Goal: Information Seeking & Learning: Learn about a topic

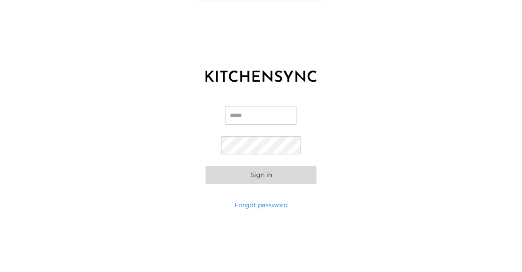
type input "**********"
click at [209, 152] on form "**********" at bounding box center [260, 145] width 111 height 78
click at [237, 170] on button "Sign in" at bounding box center [260, 175] width 111 height 18
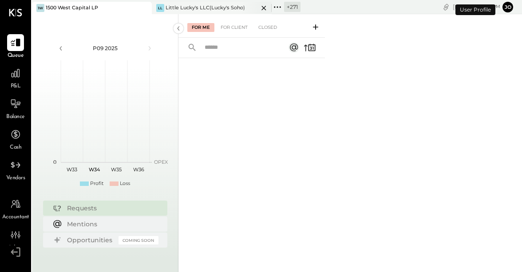
click at [139, 7] on icon at bounding box center [143, 8] width 11 height 11
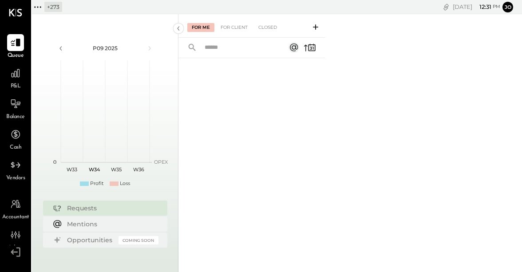
click at [38, 3] on icon at bounding box center [38, 7] width 12 height 12
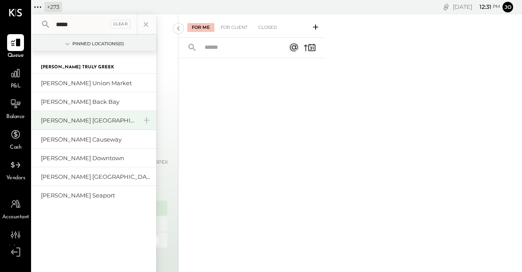
type input "*****"
click at [76, 119] on div "[PERSON_NAME] [GEOGRAPHIC_DATA]" at bounding box center [89, 120] width 96 height 8
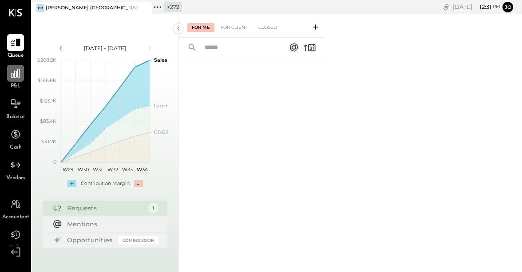
click at [13, 80] on div at bounding box center [15, 73] width 17 height 17
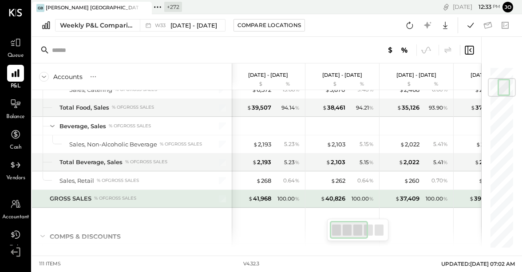
scroll to position [101, 0]
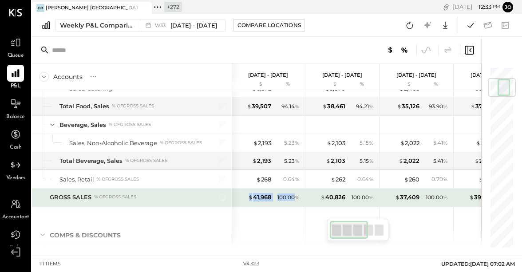
drag, startPoint x: 248, startPoint y: 198, endPoint x: 295, endPoint y: 198, distance: 47.5
click at [295, 198] on div "$ 41,968 100.00 %" at bounding box center [269, 198] width 67 height 18
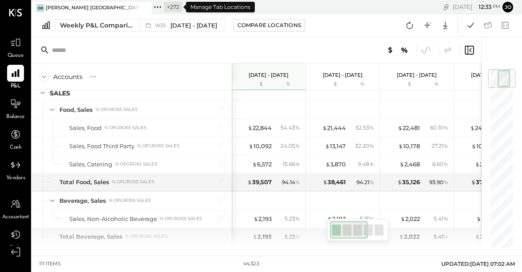
click at [158, 10] on icon at bounding box center [158, 7] width 12 height 12
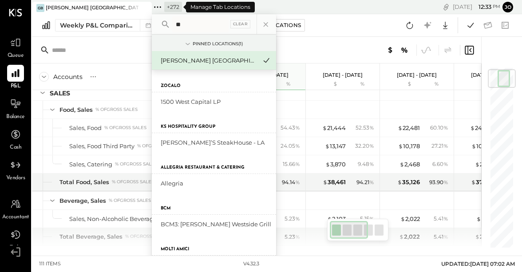
type input "*"
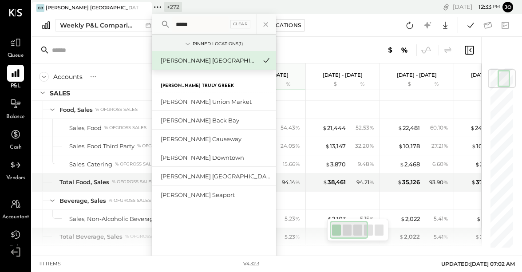
type input "*****"
click at [159, 9] on icon at bounding box center [158, 7] width 12 height 12
click at [316, 45] on div at bounding box center [382, 50] width 186 height 12
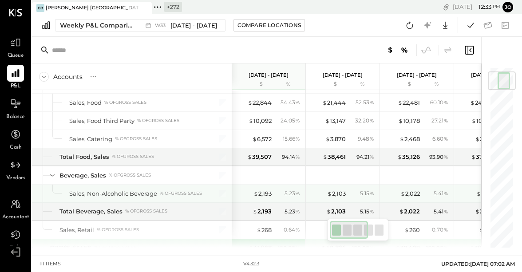
scroll to position [44, 0]
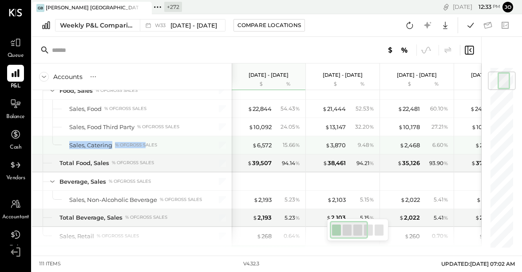
drag, startPoint x: 67, startPoint y: 142, endPoint x: 147, endPoint y: 142, distance: 79.9
click at [147, 142] on div "Sales, Catering % of GROSS SALES" at bounding box center [132, 145] width 200 height 18
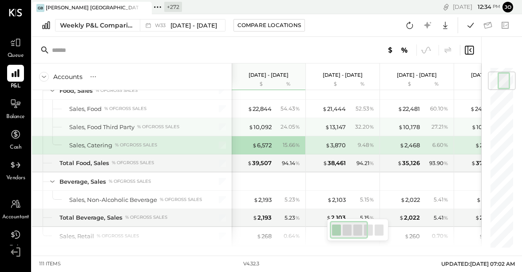
click at [151, 128] on div "% of GROSS SALES" at bounding box center [158, 127] width 42 height 6
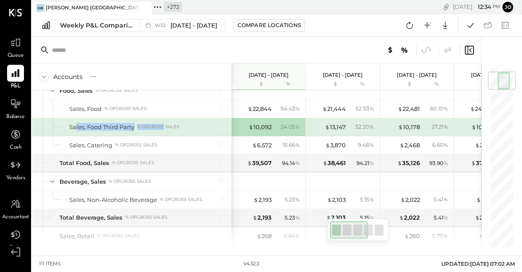
drag, startPoint x: 115, startPoint y: 127, endPoint x: 166, endPoint y: 127, distance: 50.6
click at [166, 127] on div "Sales, Food Third Party % of GROSS SALES" at bounding box center [135, 127] width 133 height 8
click at [166, 127] on div "% of GROSS SALES" at bounding box center [158, 127] width 42 height 6
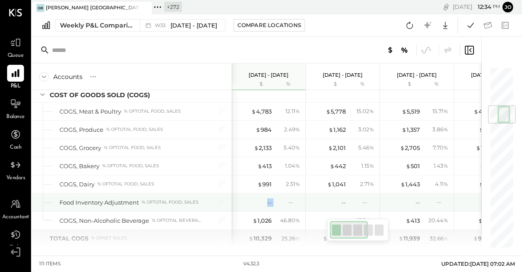
drag, startPoint x: 259, startPoint y: 201, endPoint x: 275, endPoint y: 201, distance: 16.4
click at [275, 201] on div "-- --" at bounding box center [269, 203] width 67 height 18
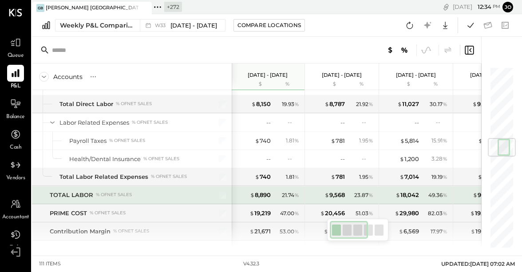
scroll to position [612, 0]
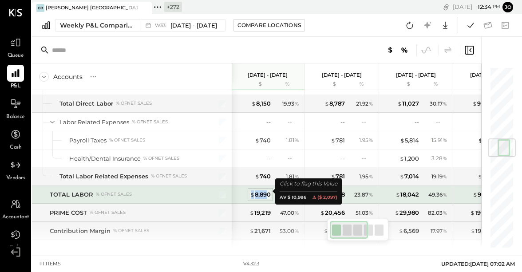
drag, startPoint x: 244, startPoint y: 194, endPoint x: 267, endPoint y: 194, distance: 23.5
click at [267, 194] on div "$ 8,890" at bounding box center [253, 194] width 36 height 8
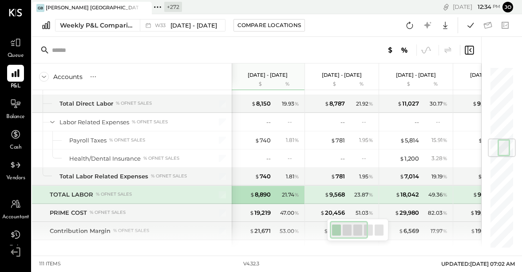
click at [280, 193] on div "21.74 %" at bounding box center [287, 195] width 29 height 8
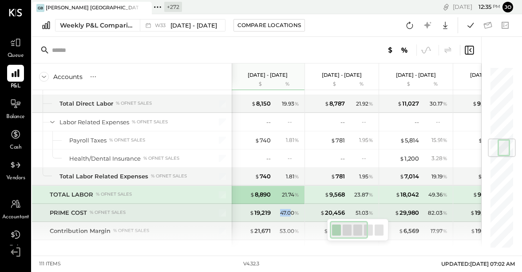
drag, startPoint x: 275, startPoint y: 210, endPoint x: 292, endPoint y: 210, distance: 16.4
click at [292, 210] on div "47.00 %" at bounding box center [287, 213] width 29 height 8
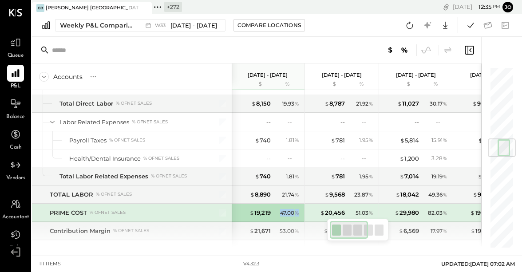
drag, startPoint x: 242, startPoint y: 213, endPoint x: 286, endPoint y: 213, distance: 43.5
click at [286, 213] on div "$ 19,219 47.00 %" at bounding box center [268, 213] width 67 height 18
click at [286, 214] on div "$ 19,219 47.00 %" at bounding box center [268, 213] width 67 height 18
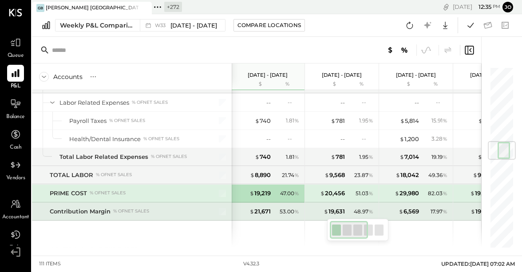
scroll to position [633, 0]
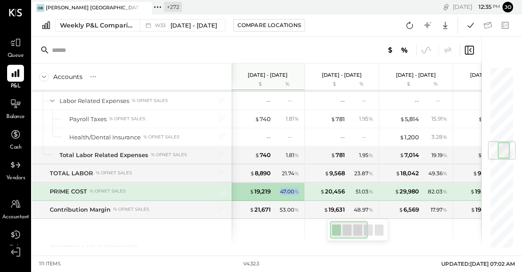
drag, startPoint x: 277, startPoint y: 186, endPoint x: 299, endPoint y: 186, distance: 21.7
click at [299, 188] on div "47.00 %" at bounding box center [287, 192] width 29 height 8
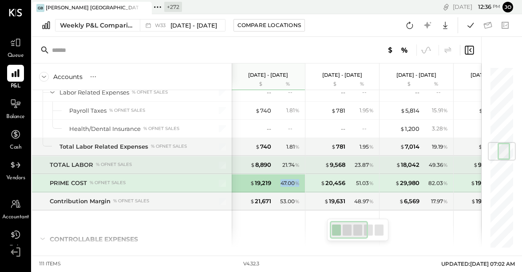
scroll to position [640, 0]
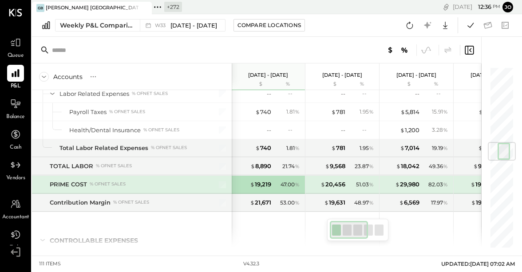
click at [306, 183] on div "$ 20,456 51.03 %" at bounding box center [342, 185] width 74 height 18
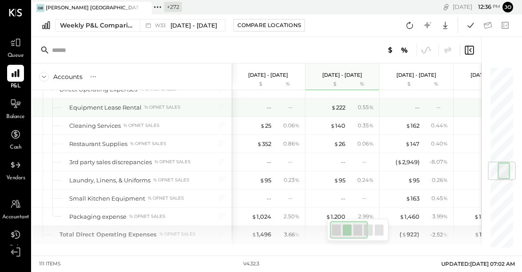
scroll to position [798, 0]
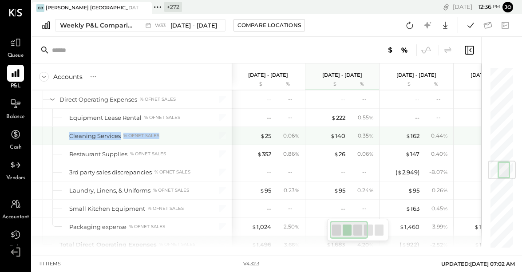
drag, startPoint x: 68, startPoint y: 128, endPoint x: 161, endPoint y: 132, distance: 92.4
click at [161, 131] on div "Cleaning Services % of NET SALES" at bounding box center [132, 136] width 200 height 18
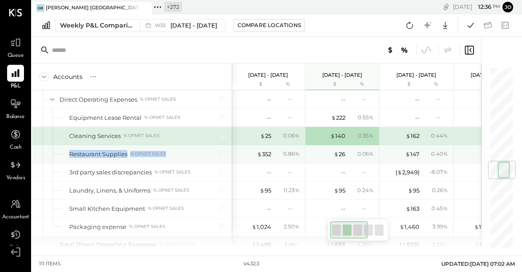
drag, startPoint x: 146, startPoint y: 150, endPoint x: 168, endPoint y: 150, distance: 22.2
click at [168, 150] on div "Restaurant Supplies % of NET SALES" at bounding box center [132, 154] width 200 height 18
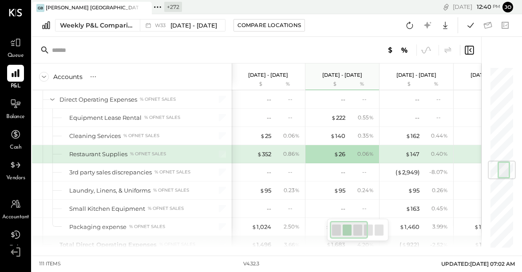
click at [238, 154] on div "$ 352" at bounding box center [254, 154] width 36 height 8
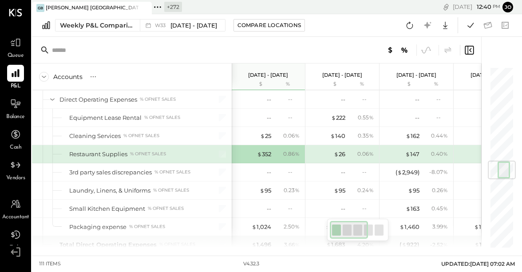
scroll to position [789, 0]
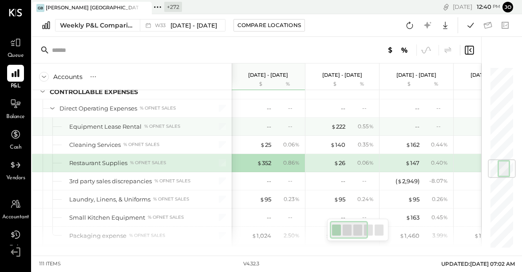
click at [205, 118] on div "Equipment Lease Rental % of NET SALES" at bounding box center [132, 127] width 200 height 18
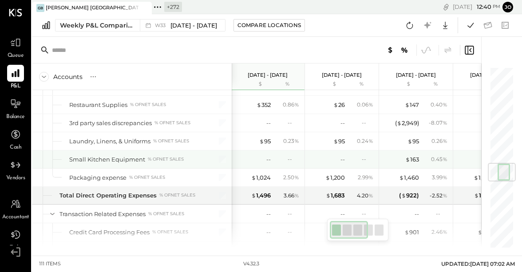
scroll to position [818, 0]
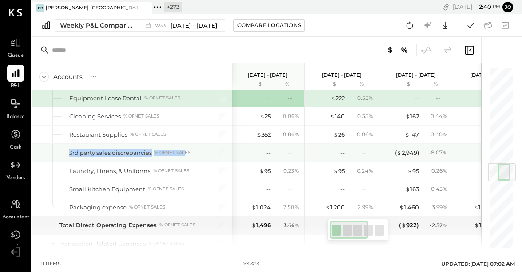
drag, startPoint x: 63, startPoint y: 147, endPoint x: 187, endPoint y: 146, distance: 123.4
click at [187, 146] on div "3rd party sales discrepancies % of NET SALES" at bounding box center [132, 153] width 200 height 18
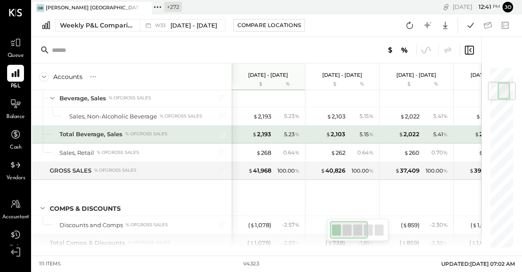
scroll to position [137, 0]
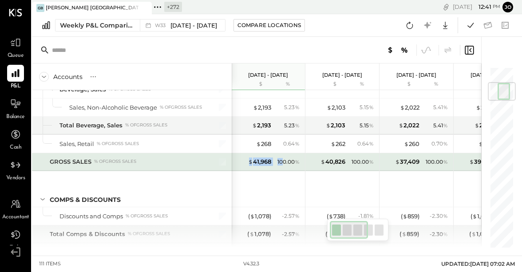
drag, startPoint x: 244, startPoint y: 159, endPoint x: 282, endPoint y: 159, distance: 38.2
click at [282, 159] on div "$ 41,968 100.00 %" at bounding box center [269, 162] width 67 height 18
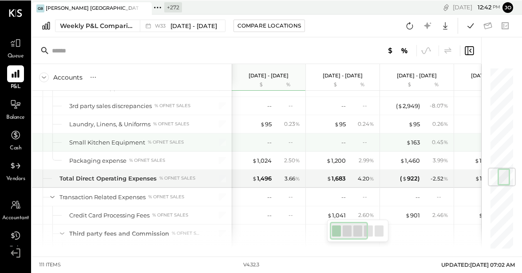
scroll to position [842, 0]
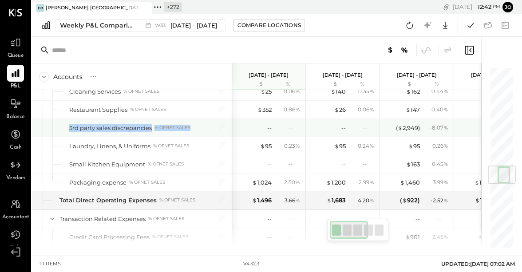
drag, startPoint x: 63, startPoint y: 122, endPoint x: 192, endPoint y: 122, distance: 129.6
click at [192, 122] on div "3rd party sales discrepancies % of NET SALES" at bounding box center [132, 128] width 200 height 18
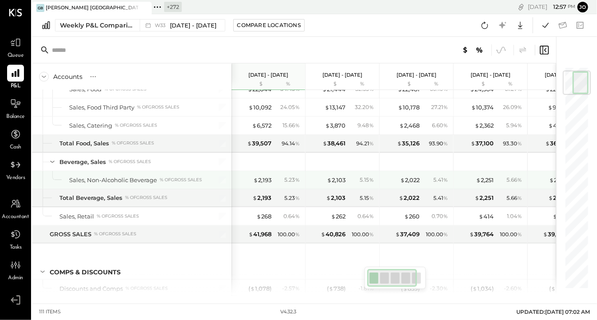
scroll to position [36, 0]
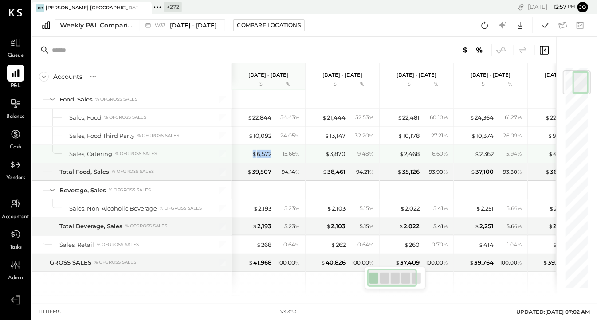
drag, startPoint x: 253, startPoint y: 156, endPoint x: 272, endPoint y: 156, distance: 19.1
click at [272, 156] on div "$ 6,572 15.66 %" at bounding box center [269, 154] width 67 height 18
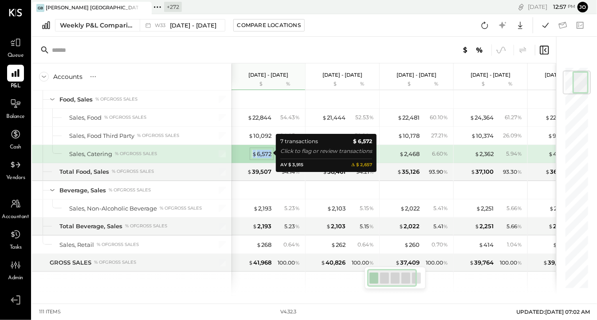
click at [262, 152] on div "$ 6,572" at bounding box center [262, 154] width 20 height 8
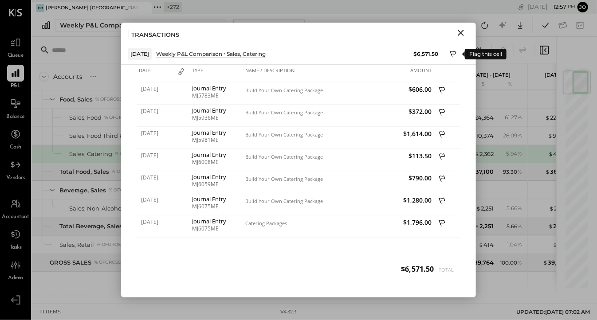
click at [450, 55] on button at bounding box center [453, 53] width 13 height 13
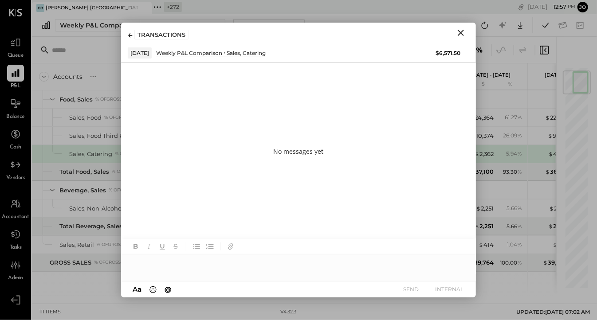
click at [312, 265] on div at bounding box center [298, 264] width 355 height 18
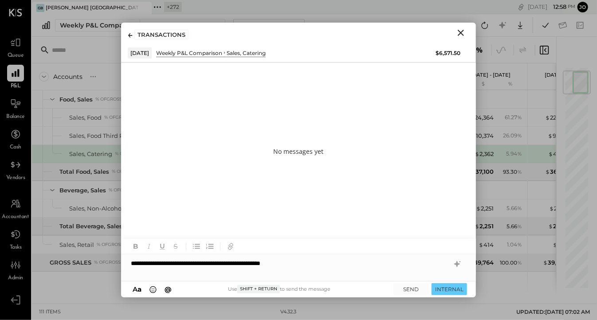
click at [458, 36] on icon "Close" at bounding box center [461, 33] width 11 height 11
